Goal: Check status: Check status

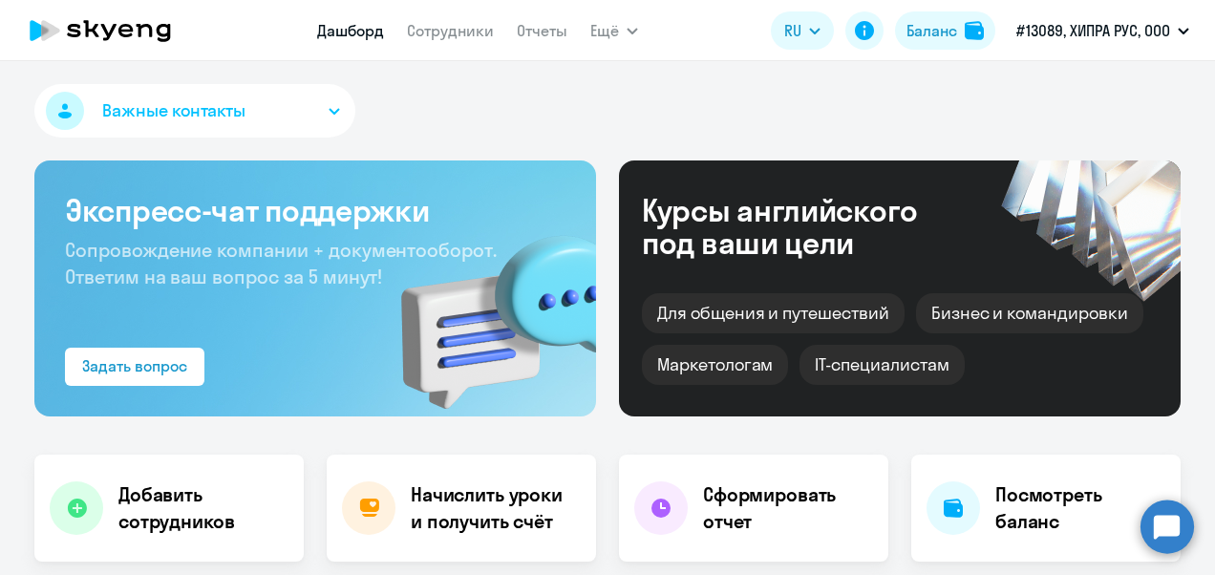
select select "30"
click at [1158, 76] on div "Важные контакты Экспресс-чат поддержки Сопровождение компании + документооборот…" at bounding box center [607, 318] width 1215 height 514
click at [749, 119] on div "Важные контакты" at bounding box center [607, 114] width 1146 height 61
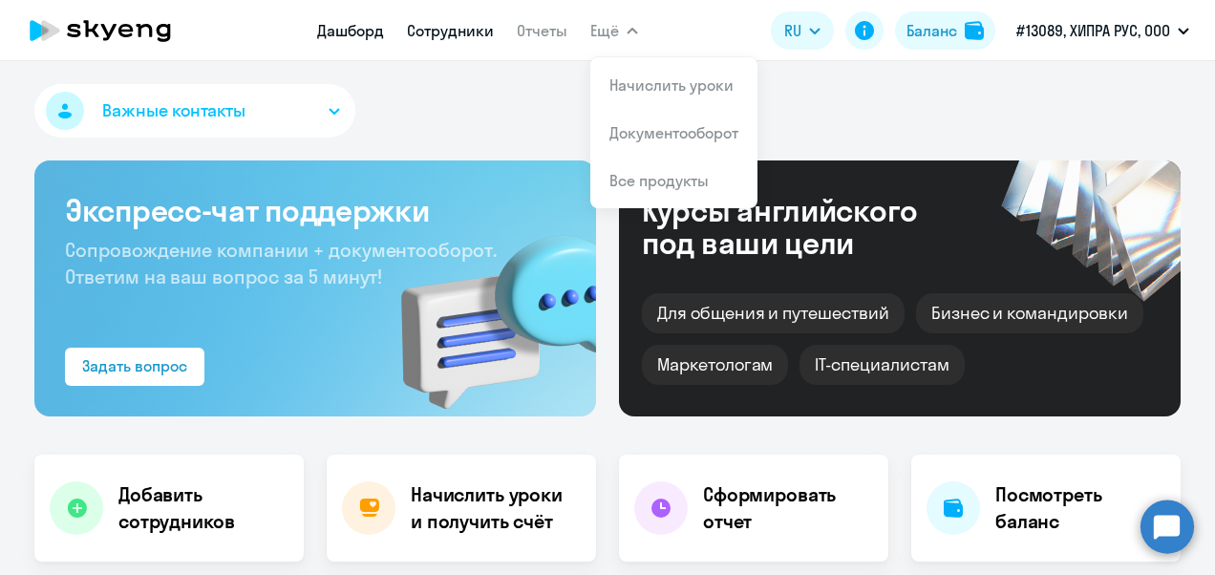
click at [455, 27] on link "Сотрудники" at bounding box center [450, 30] width 87 height 19
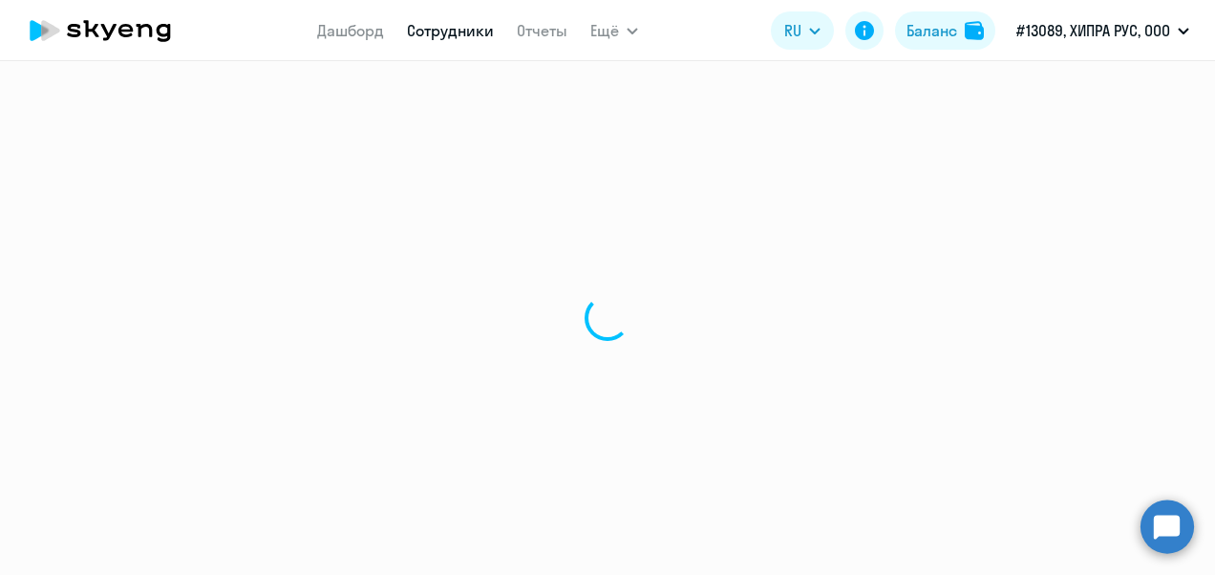
select select "30"
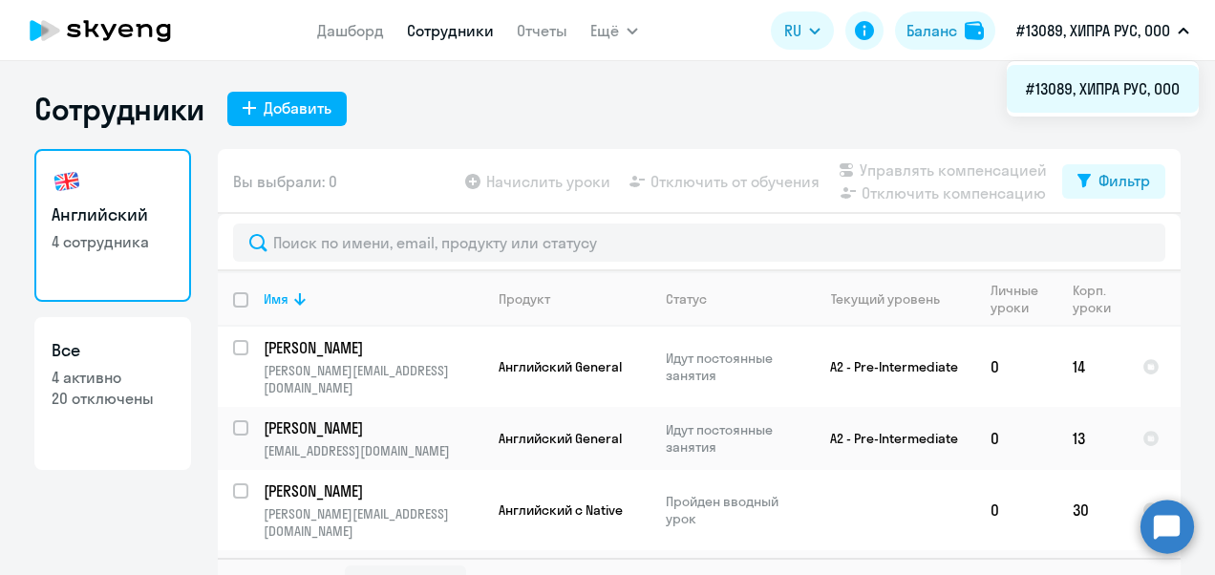
click at [1087, 84] on li "#13089, ХИПРА РУС, ООО" at bounding box center [1102, 89] width 192 height 48
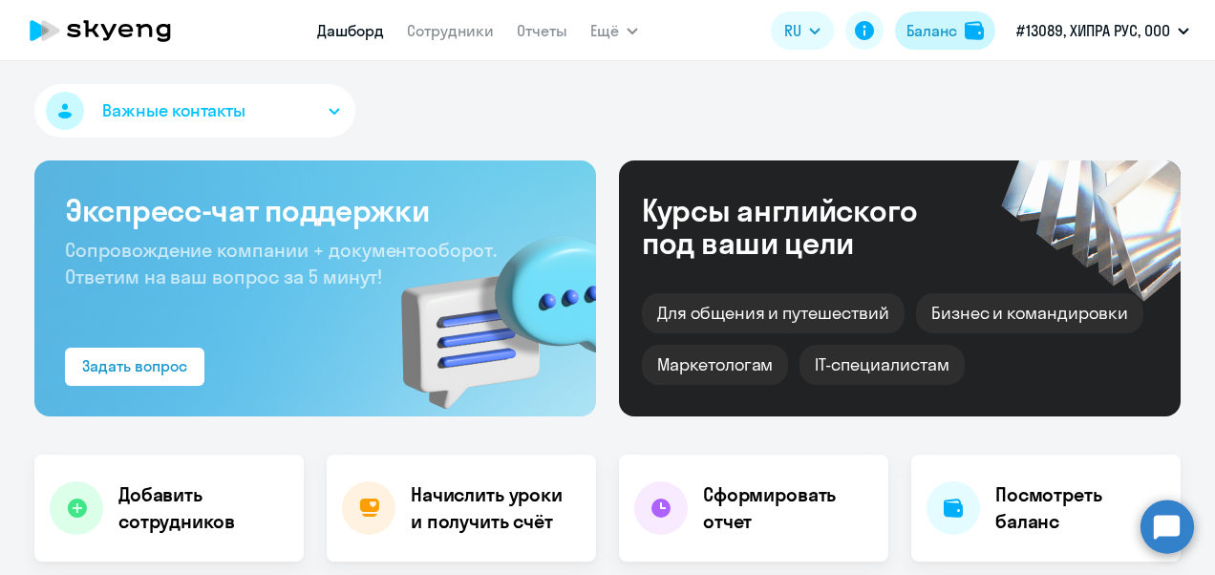
select select "30"
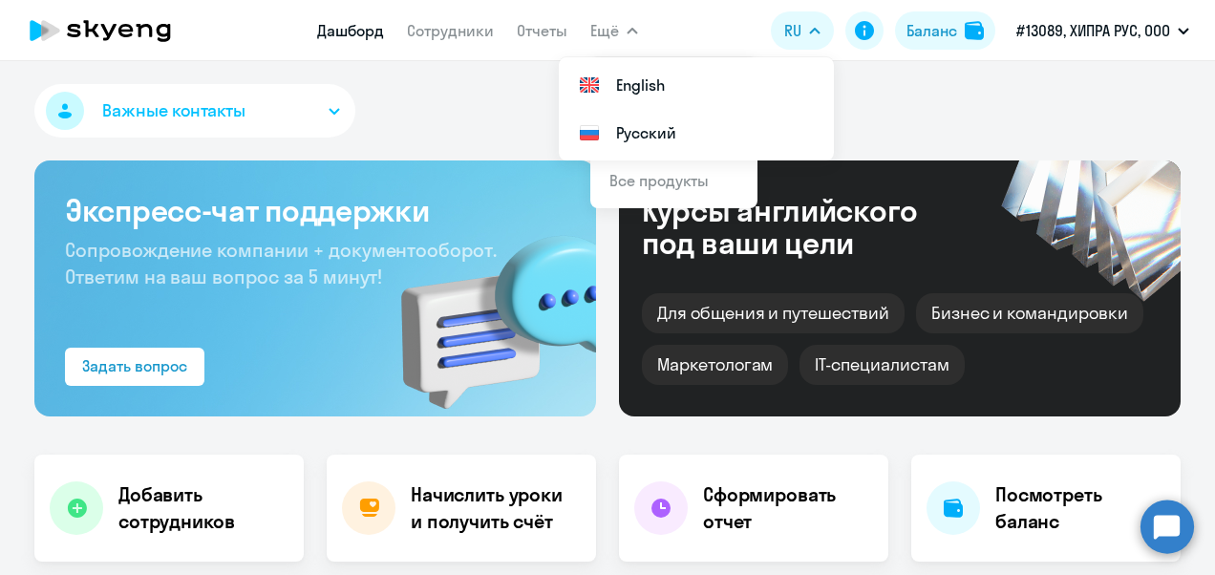
click at [157, 108] on span "Важные контакты" at bounding box center [173, 110] width 143 height 25
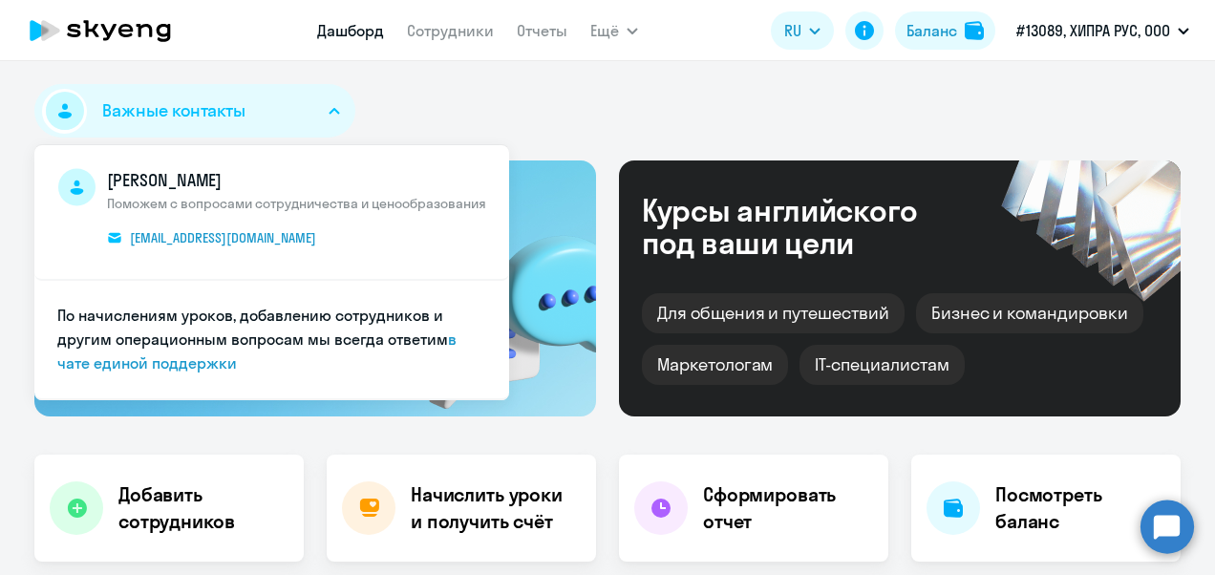
click at [528, 101] on div "Важные контакты [PERSON_NAME] Поможем с вопросами сотрудничества и ценообразова…" at bounding box center [607, 114] width 1146 height 61
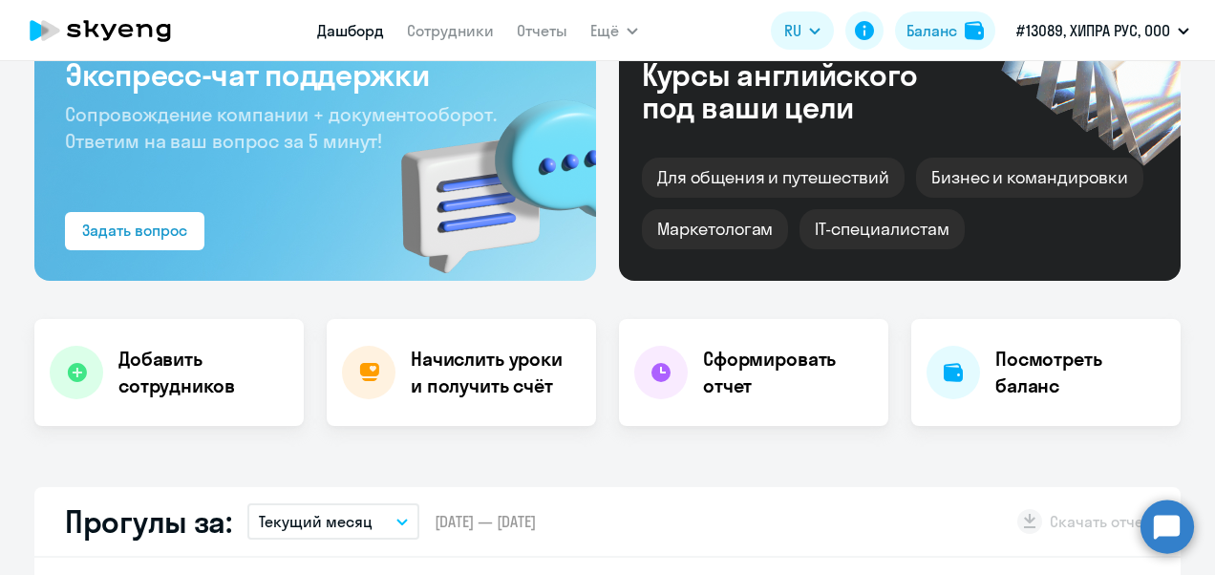
scroll to position [95, 0]
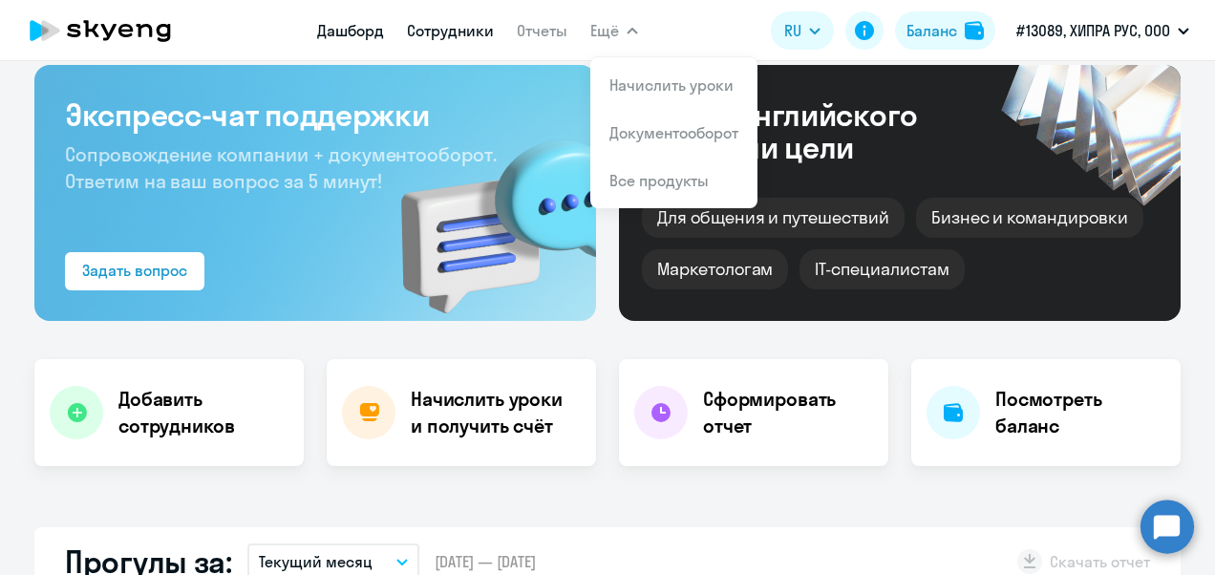
click at [458, 33] on link "Сотрудники" at bounding box center [450, 30] width 87 height 19
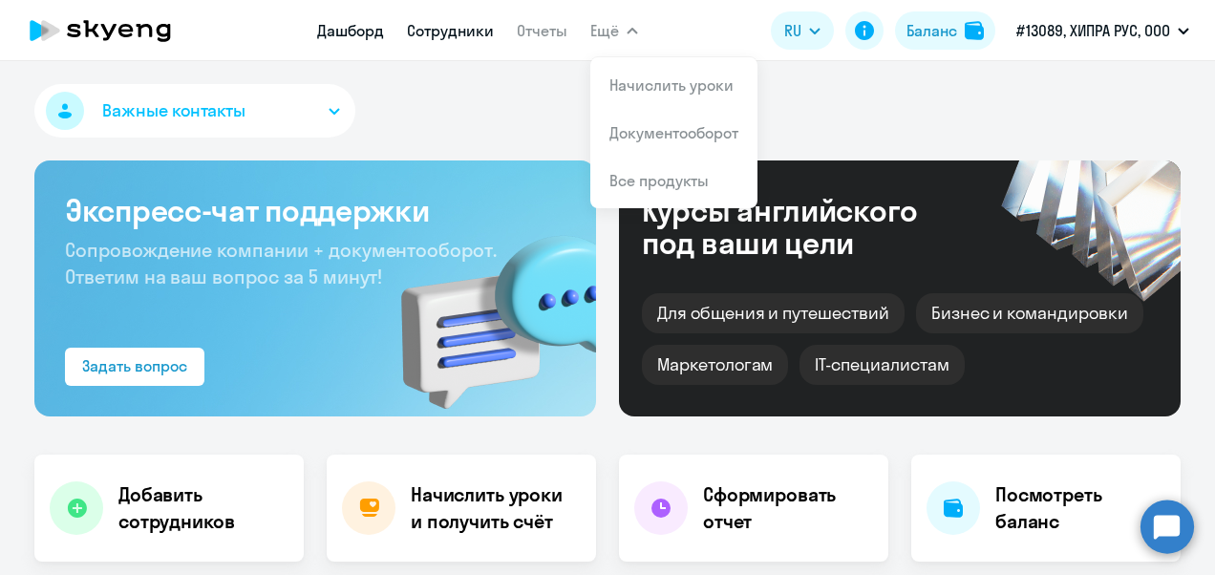
select select "30"
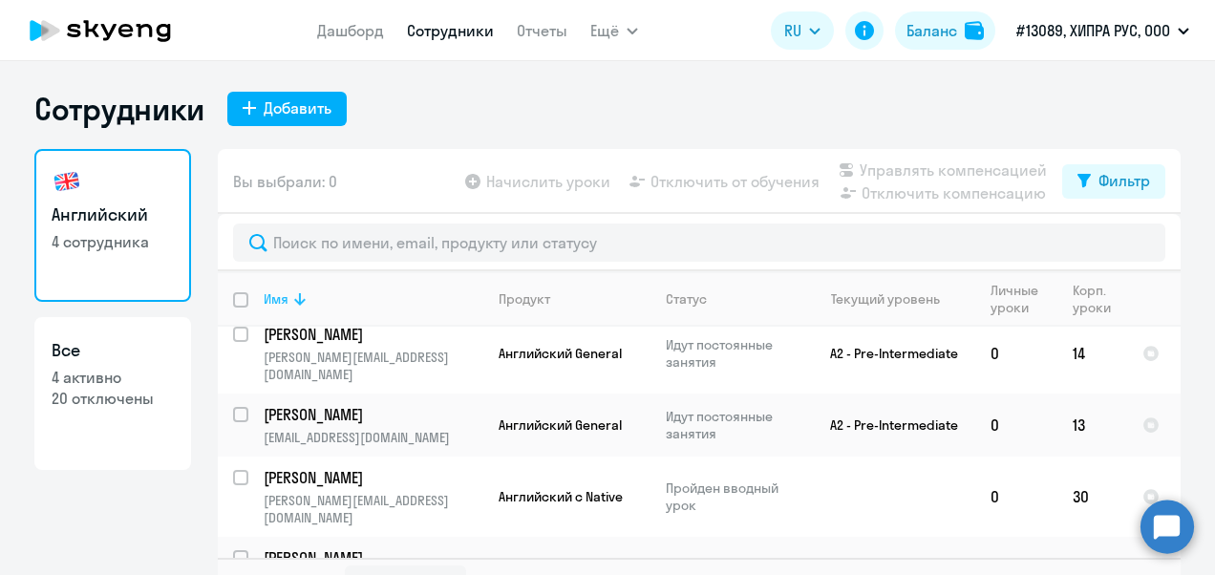
scroll to position [18, 0]
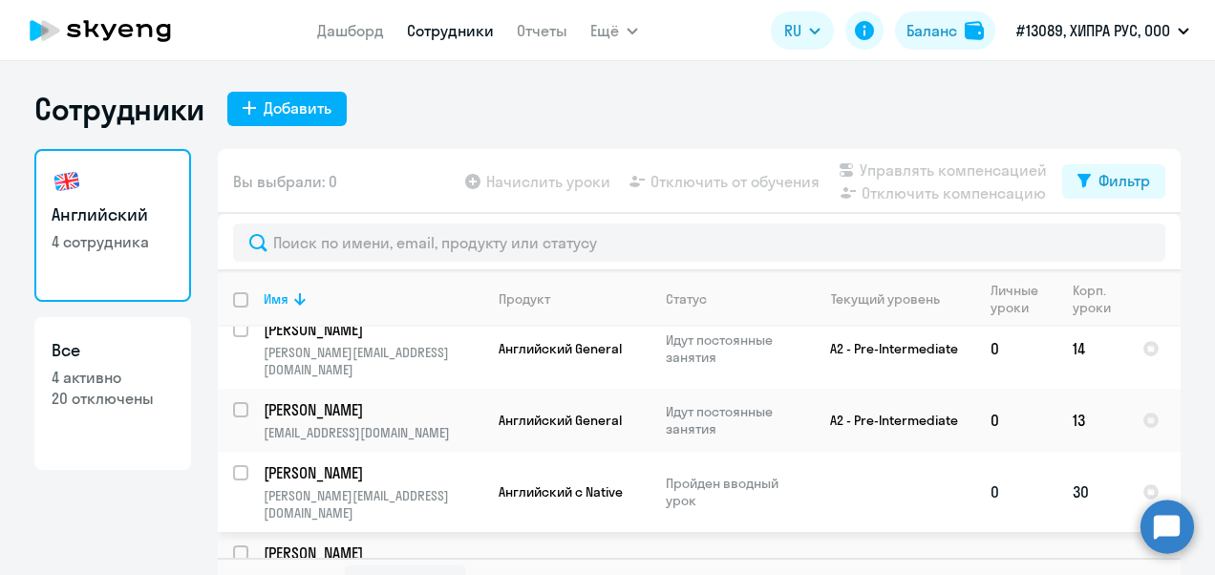
click at [387, 462] on p "[PERSON_NAME]" at bounding box center [372, 472] width 216 height 21
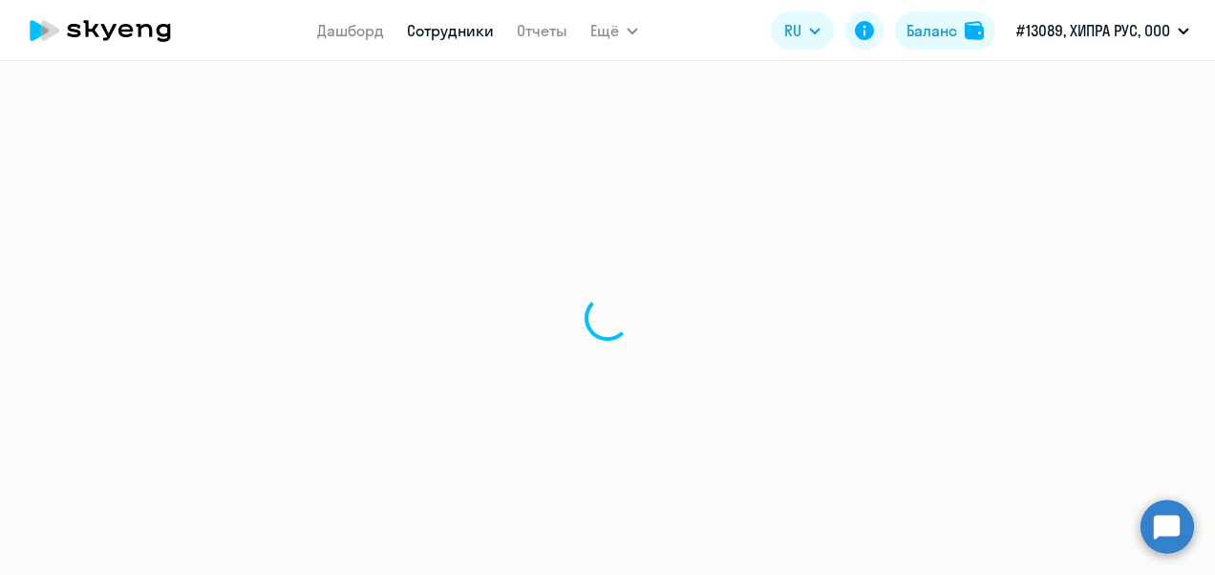
select select "english"
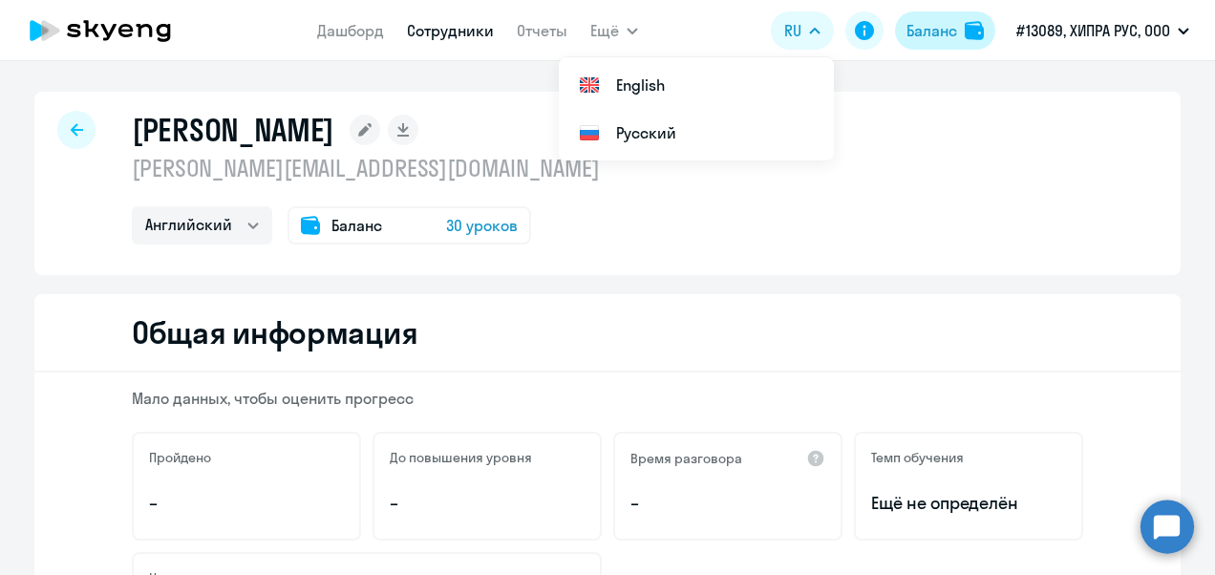
click at [953, 18] on button "Баланс" at bounding box center [945, 30] width 100 height 38
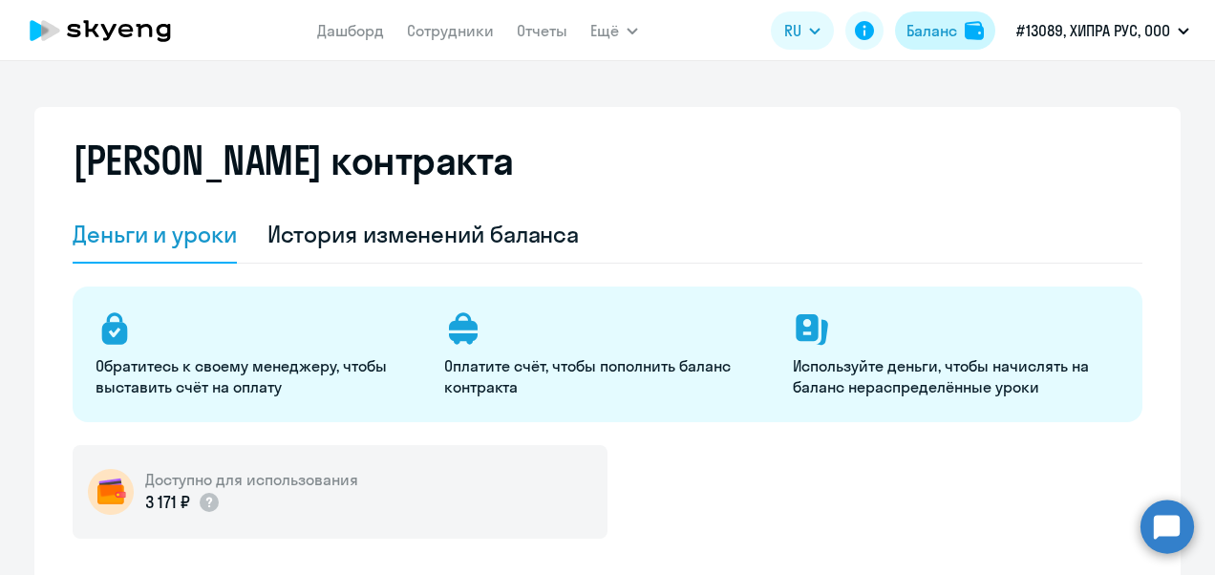
select select "english_adult_not_native_speaker"
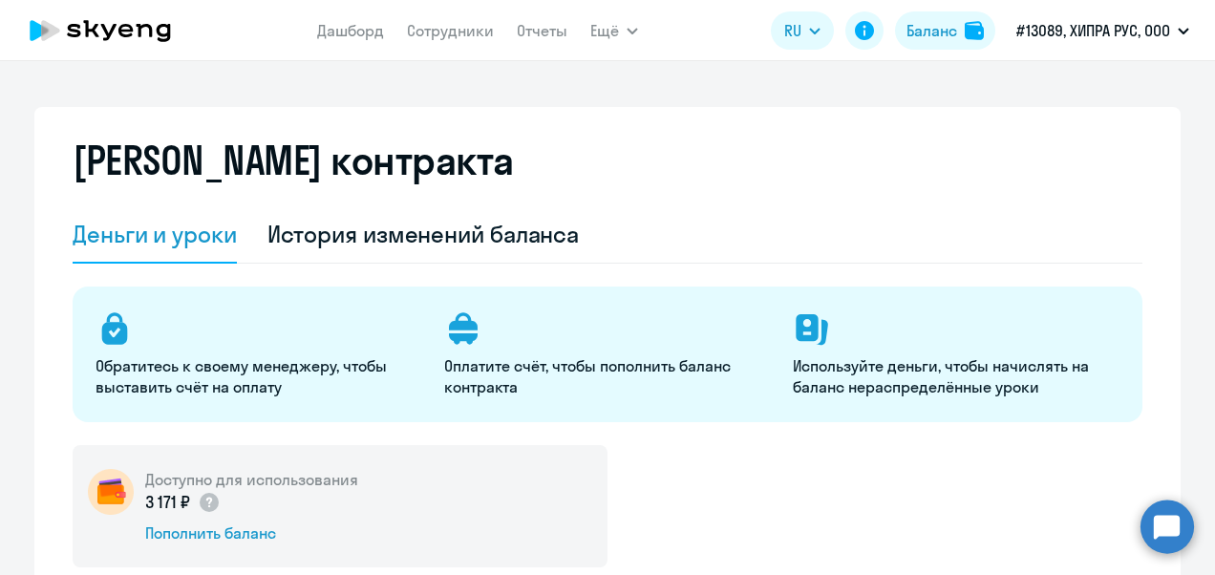
click at [764, 162] on div "[PERSON_NAME] контракта" at bounding box center [607, 172] width 1069 height 69
